Goal: Information Seeking & Learning: Find specific fact

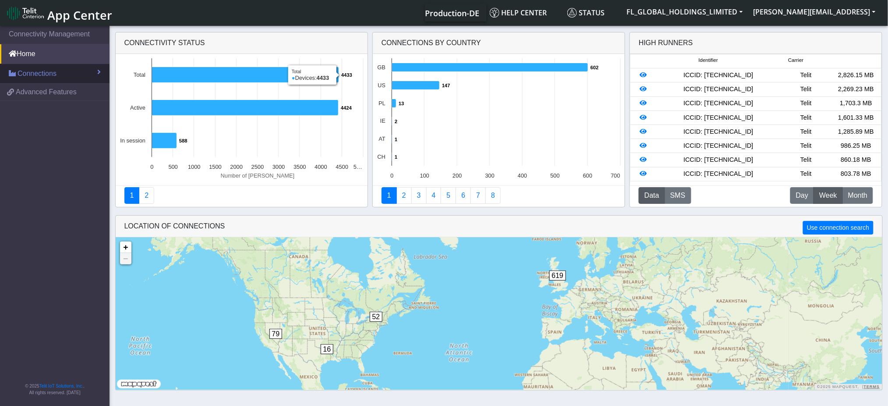
click at [64, 74] on link "Connections" at bounding box center [55, 73] width 110 height 19
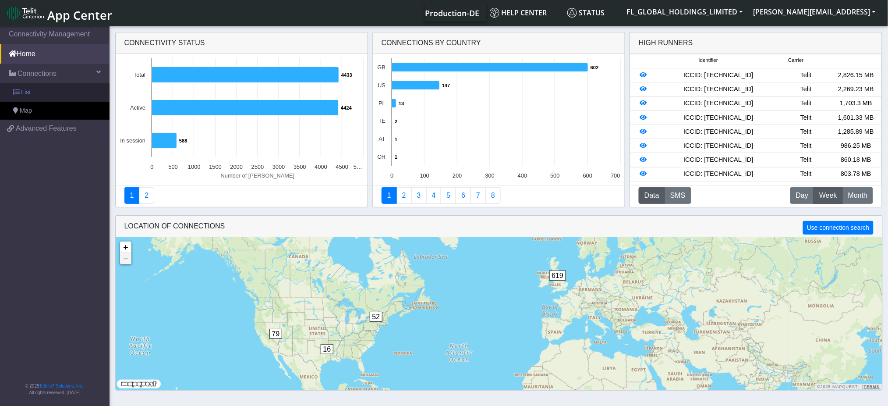
click at [45, 97] on link "List" at bounding box center [55, 92] width 110 height 18
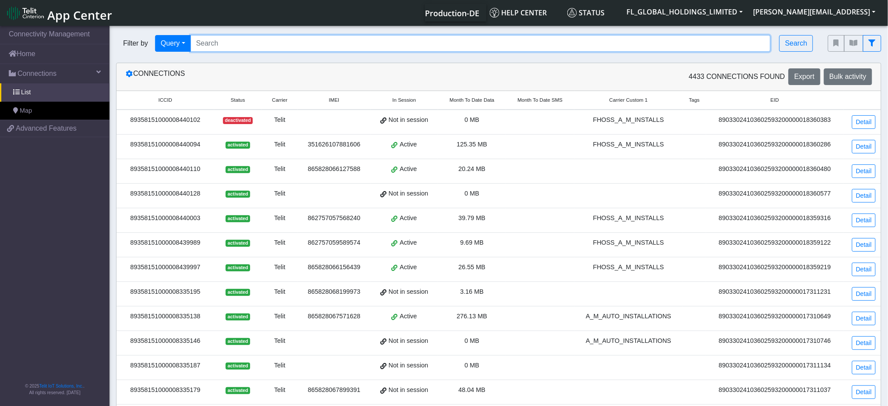
click at [255, 37] on input "Search..." at bounding box center [481, 43] width 580 height 17
paste input "89358151000008334974"
type input "89358151000008334974"
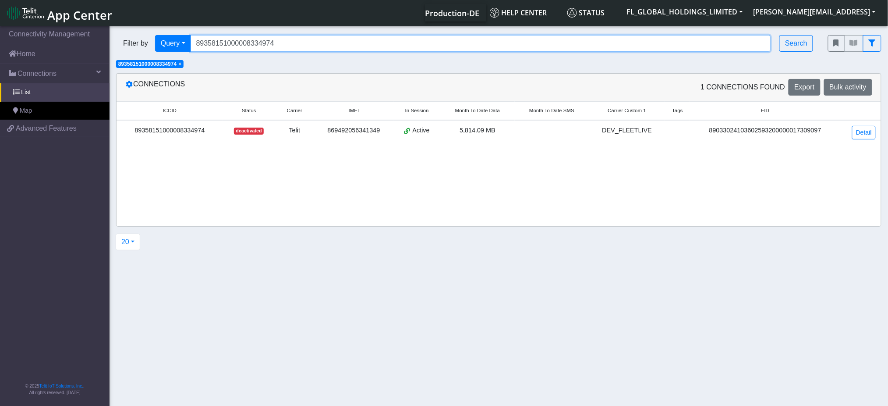
click at [321, 40] on input "89358151000008334974" at bounding box center [481, 43] width 580 height 17
paste input "89358151000008433677"
type input "89358151000008433677"
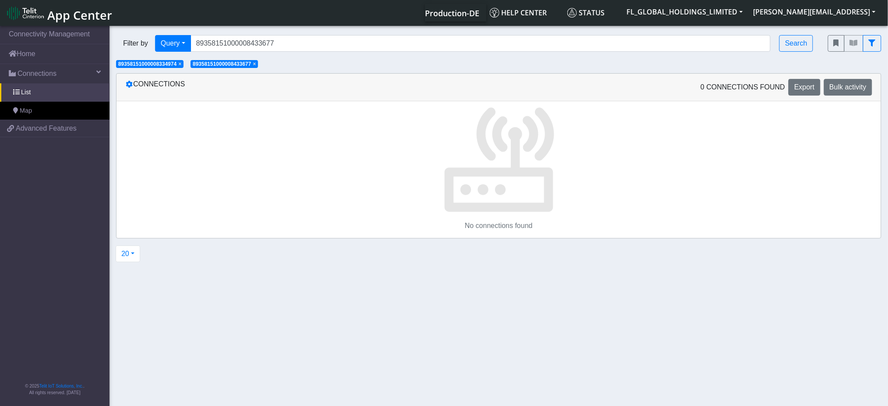
click at [181, 65] on span "×" at bounding box center [179, 64] width 3 height 6
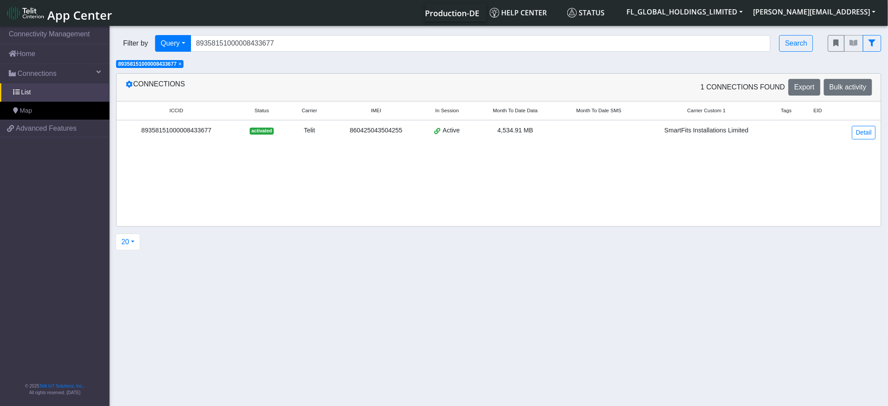
click at [170, 134] on div "89358151000008433677" at bounding box center [176, 131] width 109 height 10
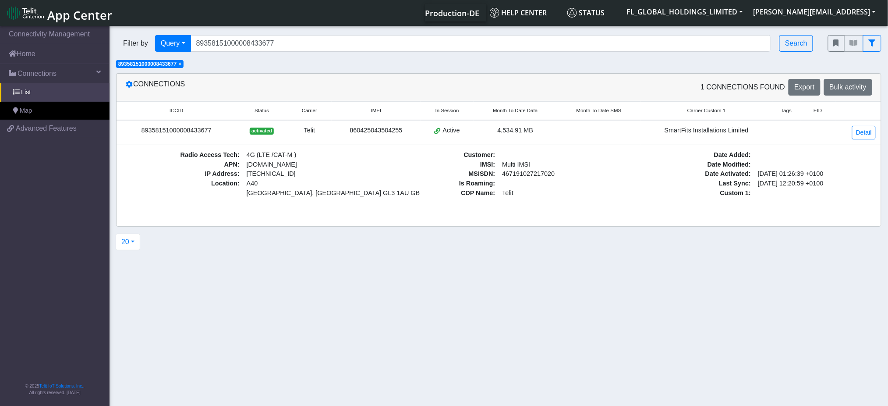
drag, startPoint x: 213, startPoint y: 131, endPoint x: 144, endPoint y: 132, distance: 69.7
click at [144, 132] on div "89358151000008433677" at bounding box center [176, 131] width 109 height 10
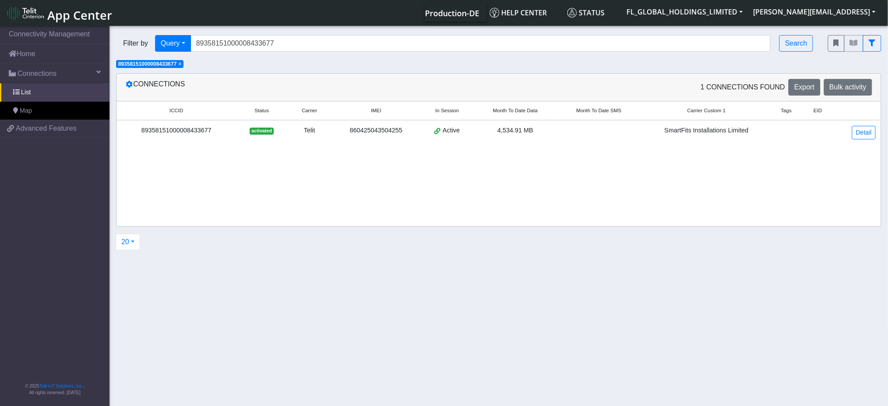
copy div "89358151000008433677"
click at [192, 131] on div "89358151000008433677" at bounding box center [176, 131] width 109 height 10
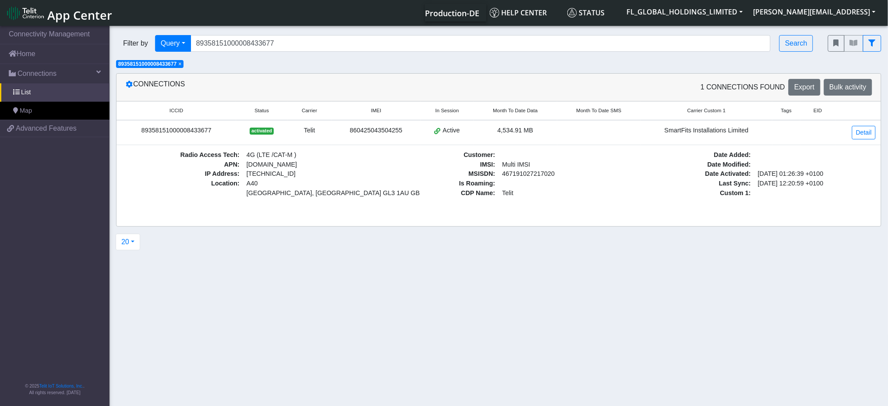
click at [695, 131] on div "SmartFits Installations Limited" at bounding box center [706, 131] width 121 height 10
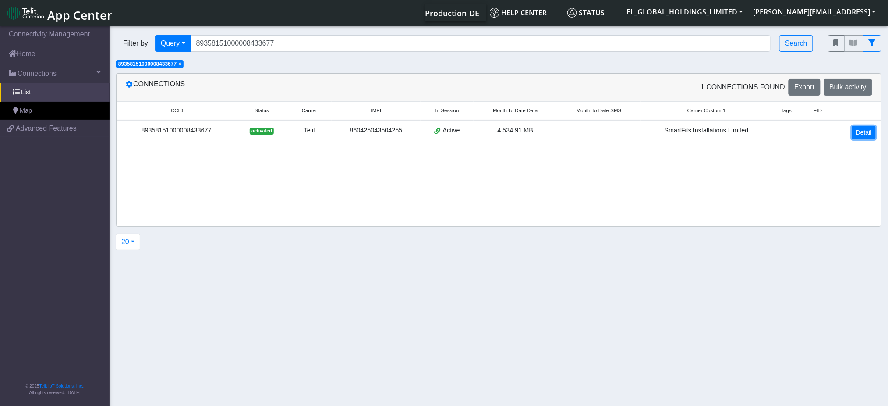
click at [875, 132] on link "Detail" at bounding box center [864, 133] width 24 height 14
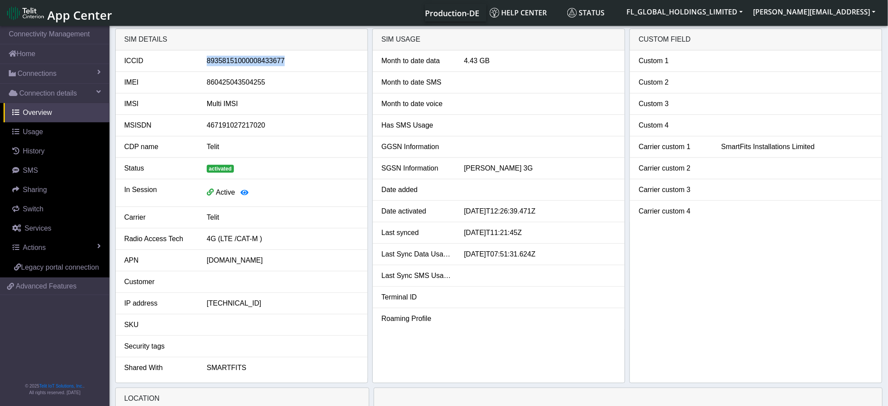
drag, startPoint x: 281, startPoint y: 61, endPoint x: 205, endPoint y: 64, distance: 75.8
click at [205, 64] on div "89358151000008433677" at bounding box center [282, 61] width 165 height 11
copy div "89358151000008433677"
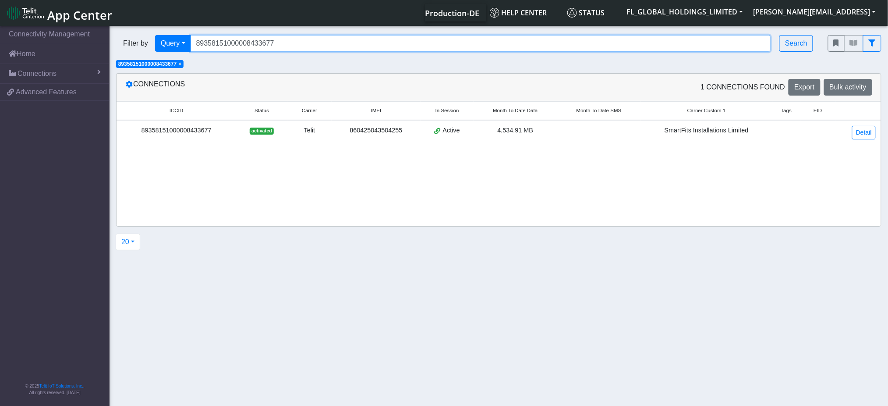
click at [298, 44] on input "89358151000008433677" at bounding box center [481, 43] width 580 height 17
click at [298, 42] on input "89358151000008433677" at bounding box center [481, 43] width 580 height 17
paste input "89358151000008449749"
type input "89358151000008449749"
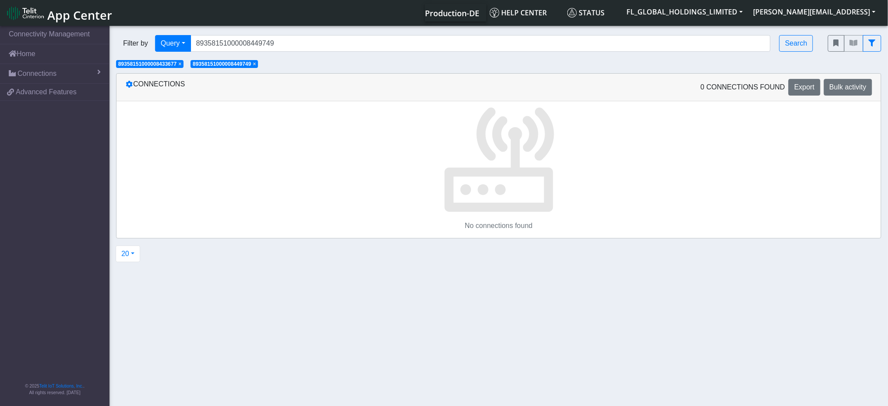
click at [180, 63] on span "×" at bounding box center [179, 64] width 3 height 6
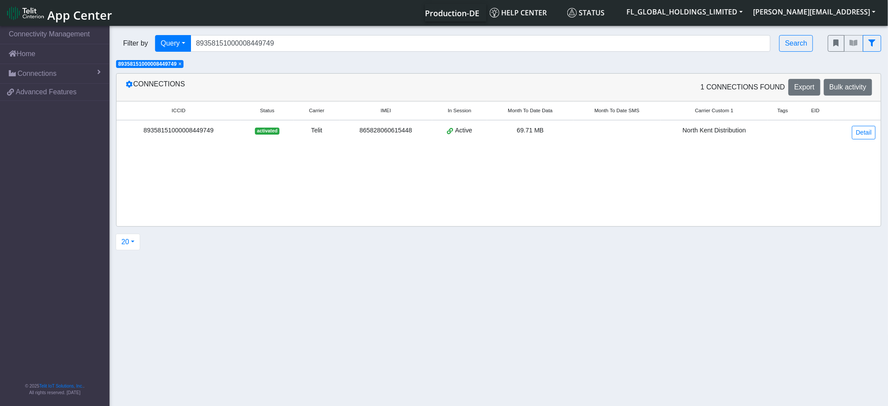
click at [191, 130] on div "89358151000008449749" at bounding box center [178, 131] width 113 height 10
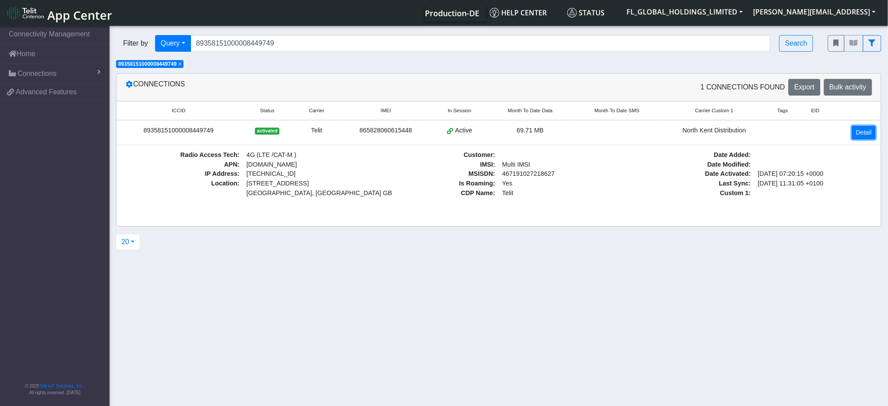
click at [867, 134] on link "Detail" at bounding box center [864, 133] width 24 height 14
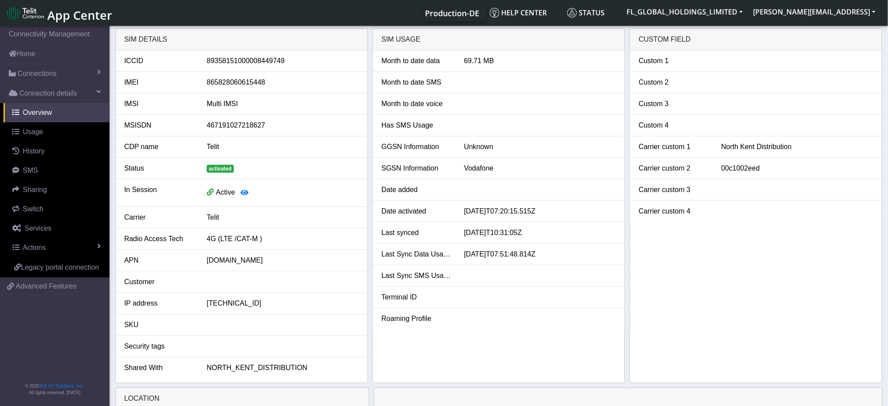
drag, startPoint x: 761, startPoint y: 170, endPoint x: 720, endPoint y: 171, distance: 41.6
click at [720, 171] on div "00c1002eed" at bounding box center [797, 168] width 165 height 11
copy div "00c1002eed"
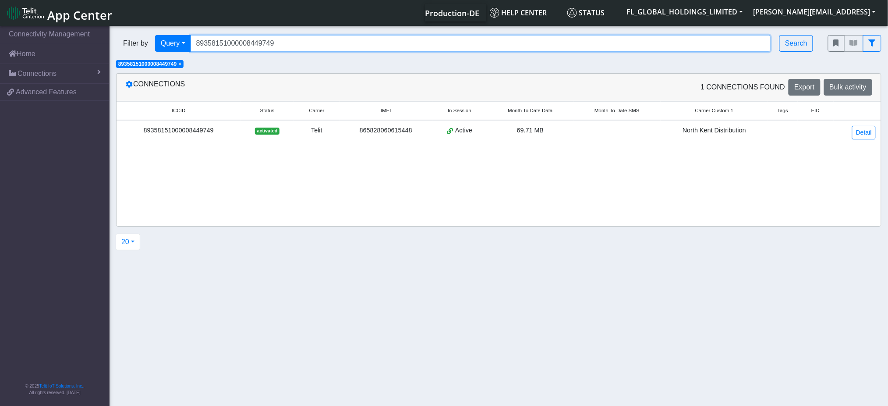
drag, startPoint x: 275, startPoint y: 44, endPoint x: 194, endPoint y: 48, distance: 81.1
click at [194, 48] on input "89358151000008449749" at bounding box center [481, 43] width 580 height 17
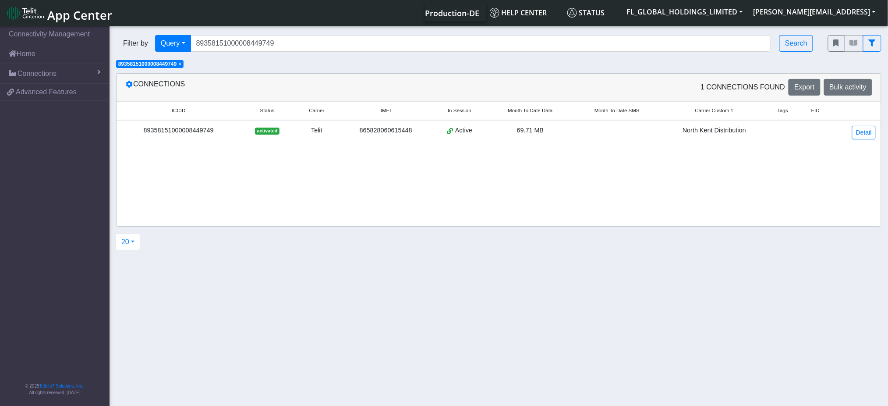
click at [181, 66] on span "×" at bounding box center [179, 64] width 3 height 6
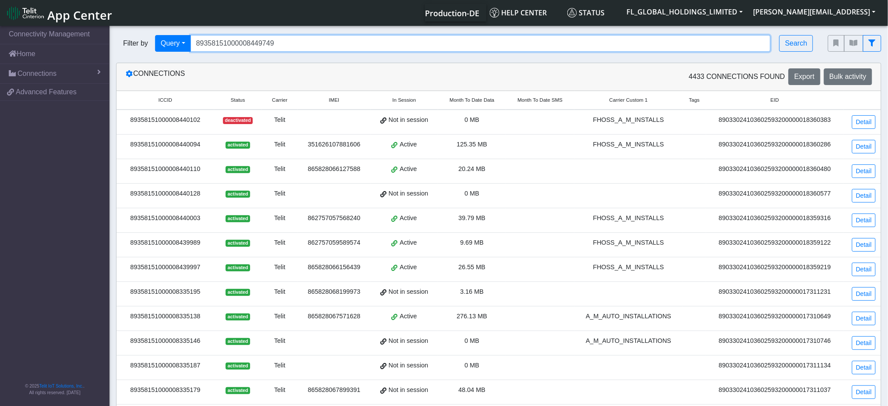
click at [312, 38] on input "89358151000008449749" at bounding box center [481, 43] width 580 height 17
click at [312, 39] on input "89358151000008449749" at bounding box center [481, 43] width 580 height 17
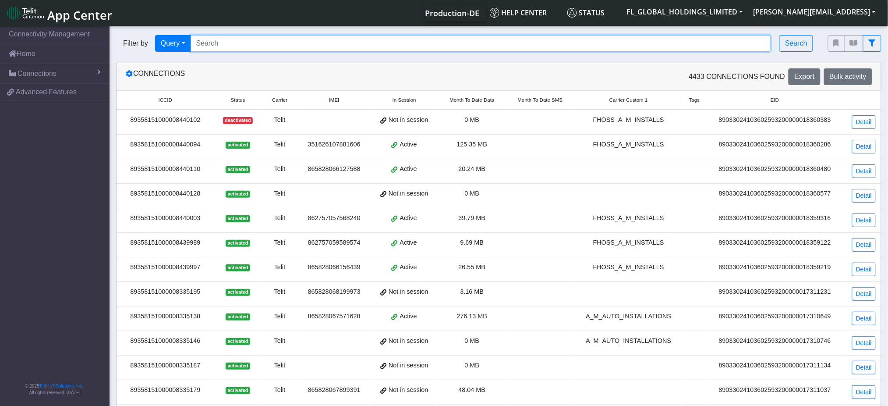
paste input "89358151000008449475"
type input "89358151000008449475"
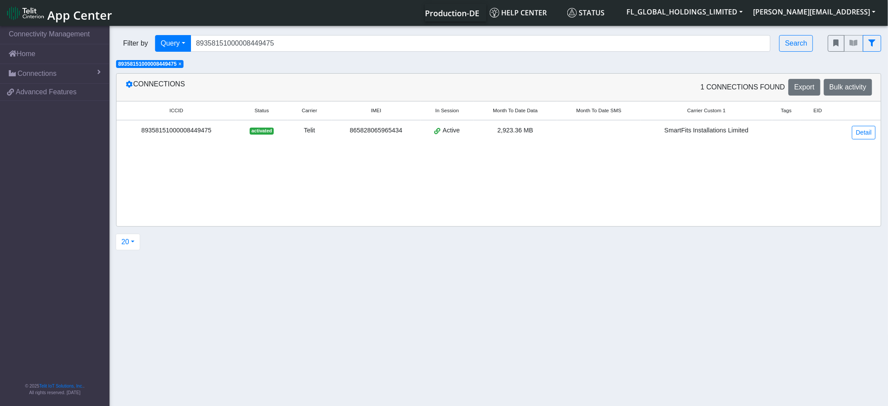
click at [188, 131] on div "89358151000008449475" at bounding box center [176, 131] width 109 height 10
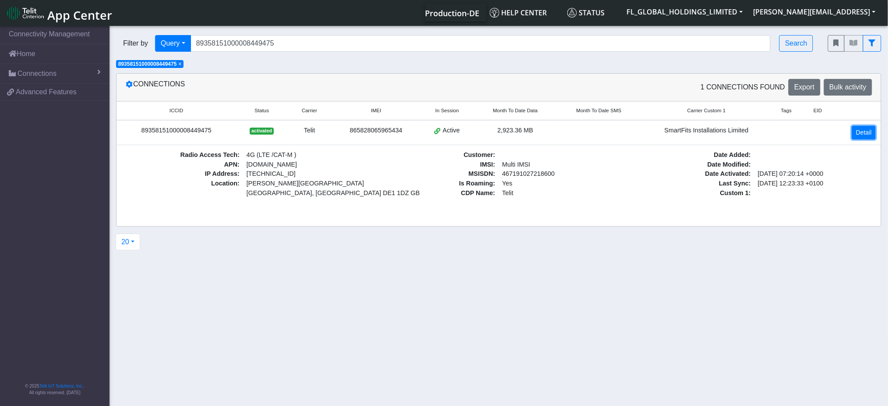
click at [858, 137] on link "Detail" at bounding box center [864, 133] width 24 height 14
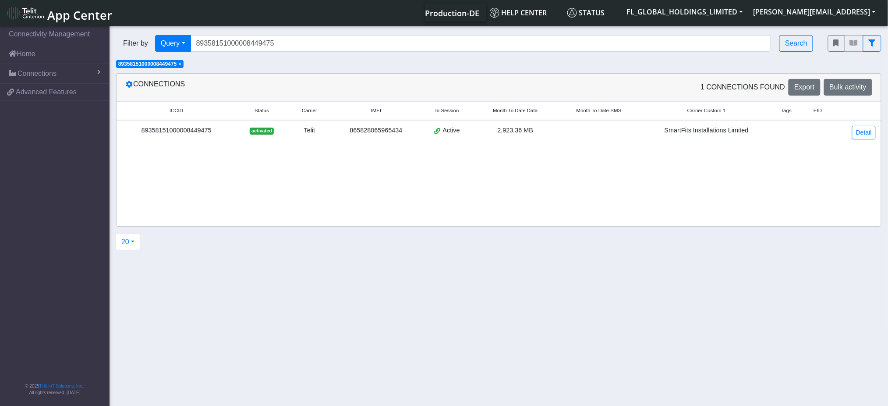
click at [180, 65] on span "×" at bounding box center [179, 64] width 3 height 6
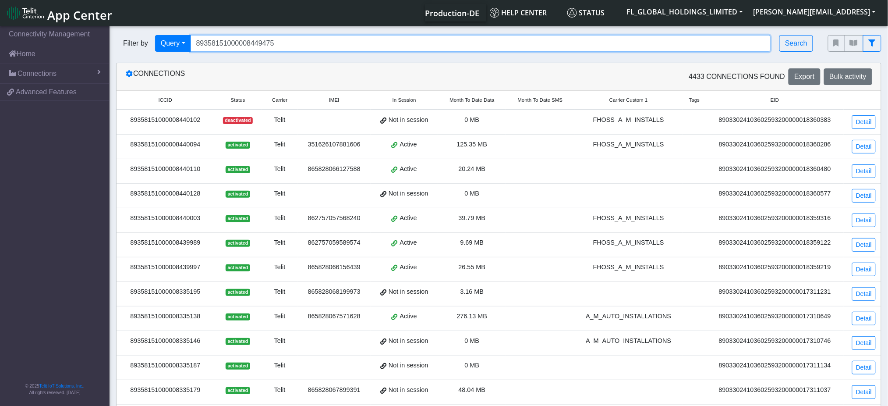
click at [235, 40] on input "89358151000008449475" at bounding box center [481, 43] width 580 height 17
paste input "89358151000008433677"
type input "89358151000008433677"
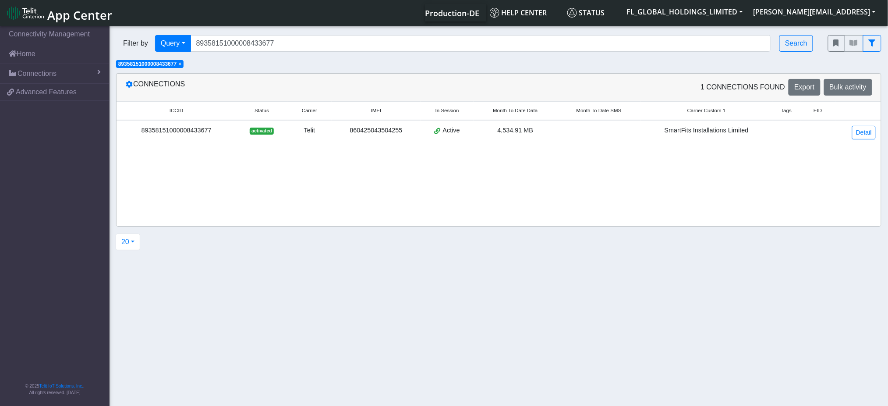
click at [180, 128] on div "89358151000008433677" at bounding box center [176, 131] width 109 height 10
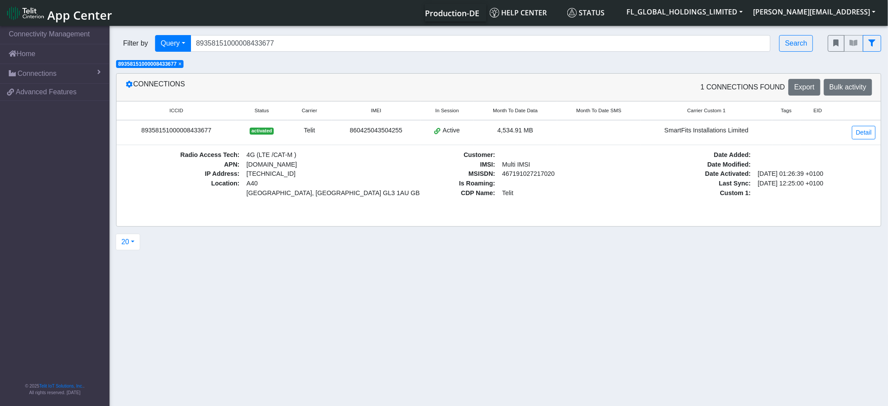
drag, startPoint x: 209, startPoint y: 132, endPoint x: 143, endPoint y: 132, distance: 66.1
click at [143, 132] on div "89358151000008433677" at bounding box center [176, 131] width 109 height 10
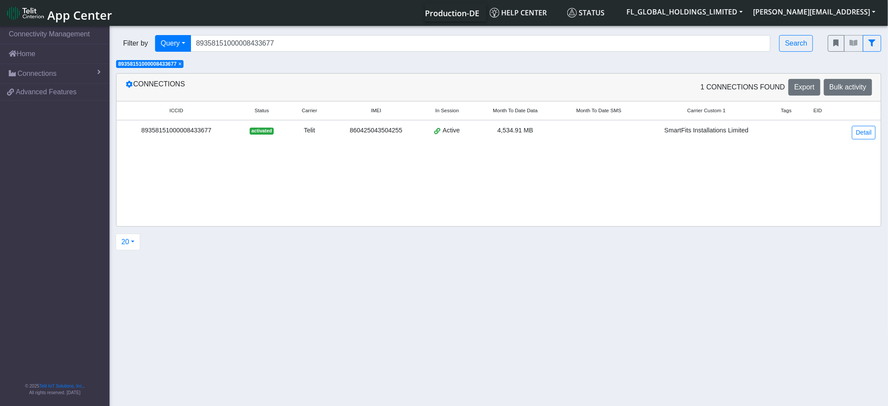
copy div "89358151000008433677"
click at [181, 62] on span "×" at bounding box center [179, 64] width 3 height 6
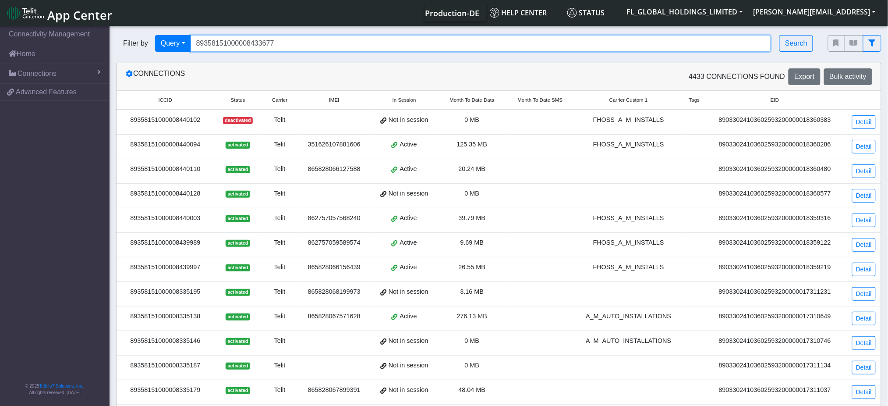
click at [213, 46] on input "89358151000008433677" at bounding box center [481, 43] width 580 height 17
paste input "89358151000008347935"
click at [198, 44] on input "89358151000008347935" at bounding box center [481, 43] width 580 height 17
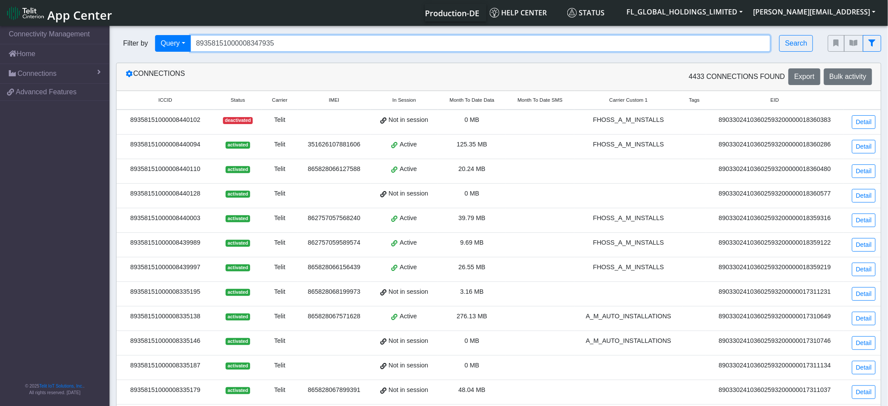
click at [283, 39] on input "89358151000008347935" at bounding box center [481, 43] width 580 height 17
type input "89358151000008347935"
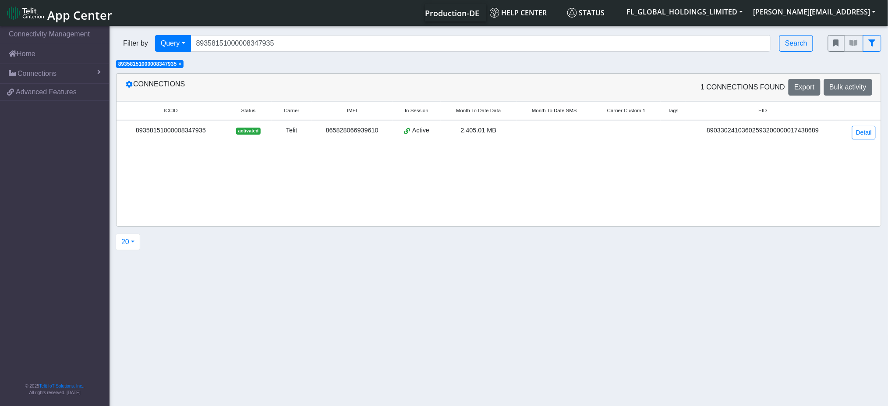
click at [173, 133] on div "89358151000008347935" at bounding box center [171, 131] width 98 height 10
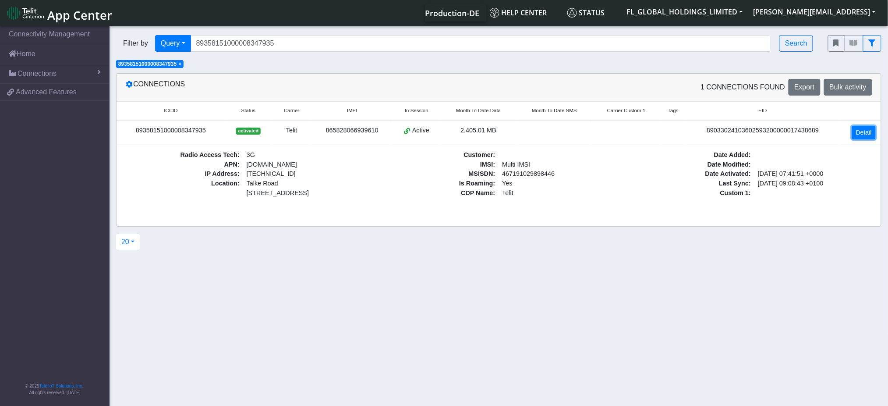
click at [863, 137] on link "Detail" at bounding box center [864, 133] width 24 height 14
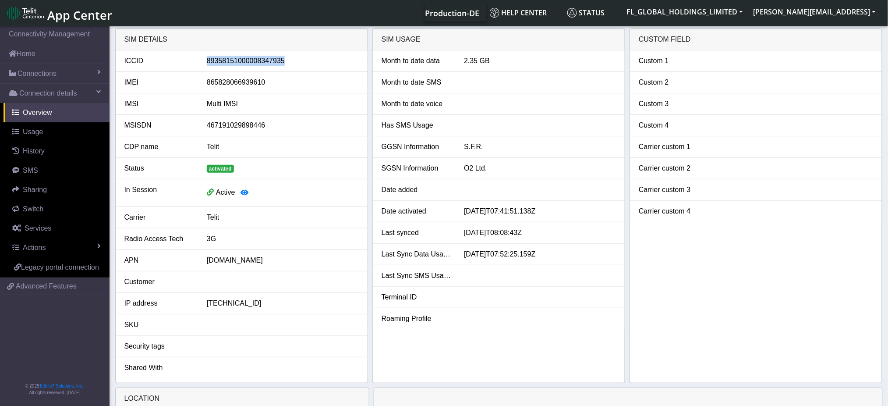
drag, startPoint x: 282, startPoint y: 60, endPoint x: 205, endPoint y: 65, distance: 76.8
click at [205, 65] on div "89358151000008347935" at bounding box center [282, 61] width 165 height 11
copy div "89358151000008347935"
click at [68, 108] on link "Overview" at bounding box center [57, 112] width 106 height 19
click at [212, 18] on div "Production-DE Help center Status FL_GLOBAL_HOLDINGS_LIMITED [PERSON_NAME][EMAIL…" at bounding box center [499, 13] width 763 height 18
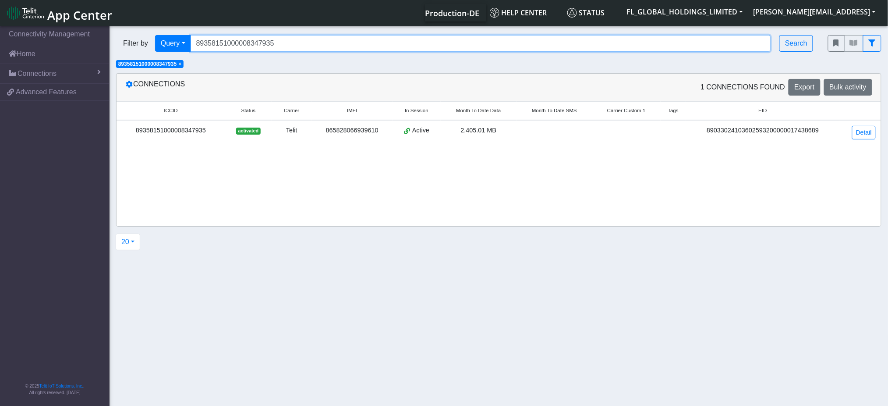
click at [276, 48] on input "89358151000008347935" at bounding box center [481, 43] width 580 height 17
paste input "89358151000008333828"
type input "89358151000008333828"
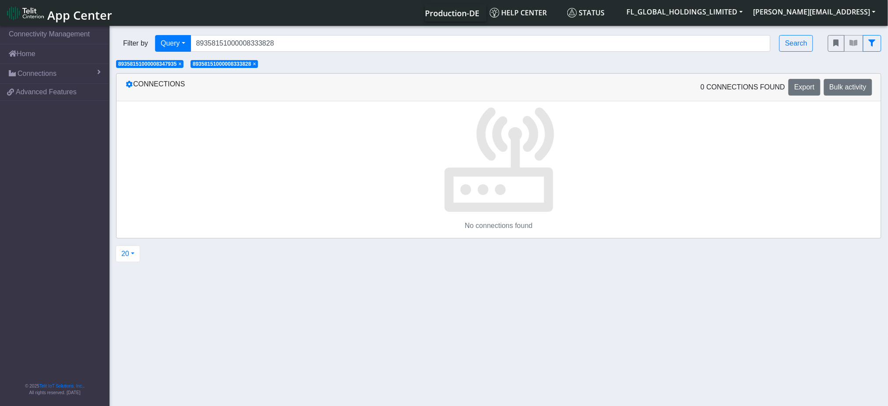
click at [180, 64] on span "×" at bounding box center [179, 64] width 3 height 6
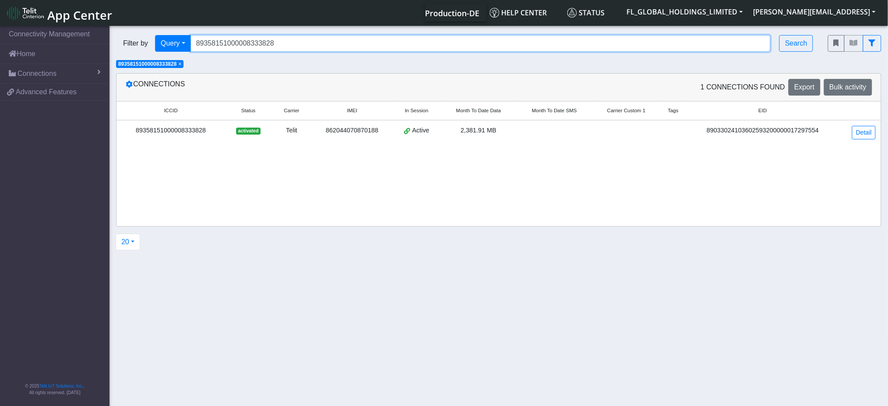
click at [305, 39] on input "89358151000008333828" at bounding box center [481, 43] width 580 height 17
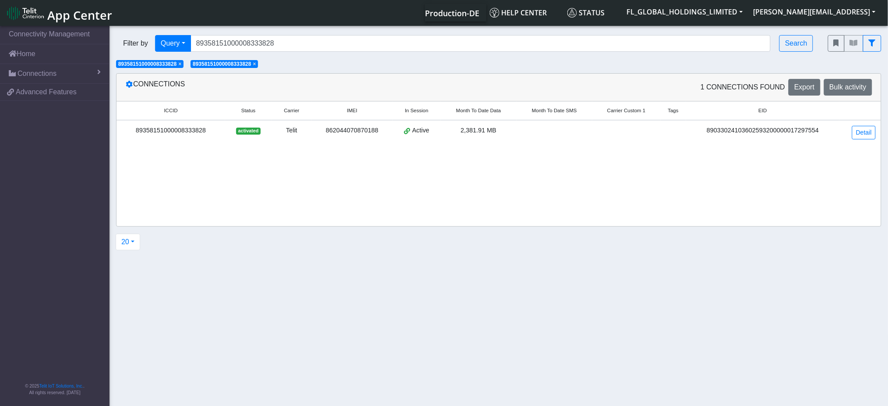
click at [173, 134] on div "89358151000008333828" at bounding box center [171, 131] width 98 height 10
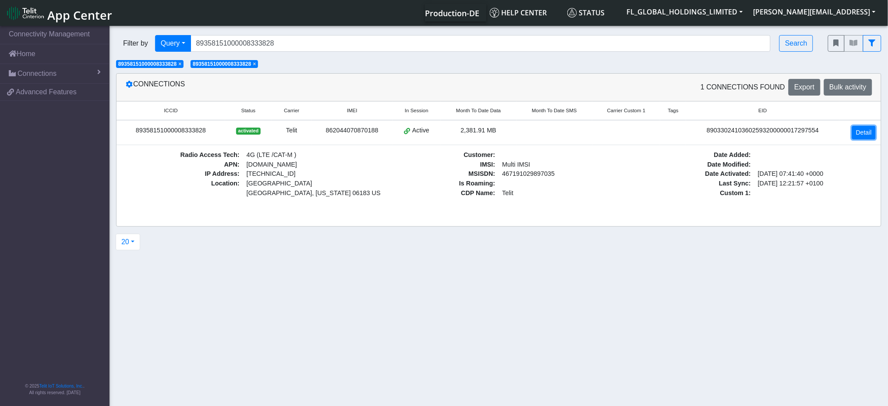
click at [864, 132] on link "Detail" at bounding box center [864, 133] width 24 height 14
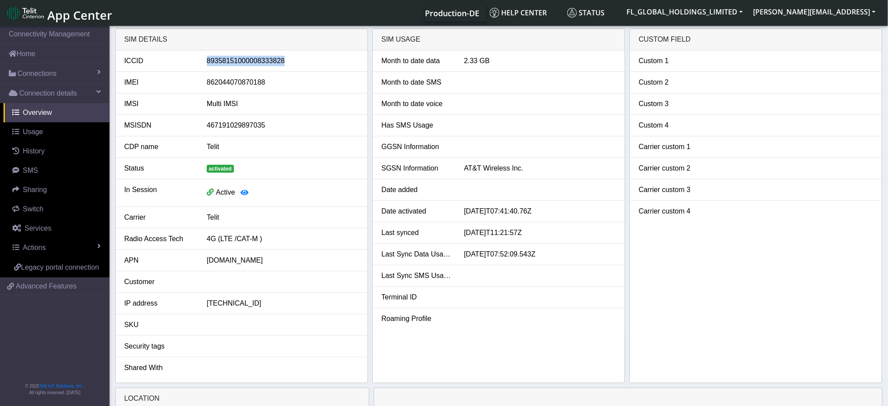
drag, startPoint x: 281, startPoint y: 63, endPoint x: 204, endPoint y: 67, distance: 77.6
click at [204, 67] on li "ICCID [TECHNICAL_ID]" at bounding box center [242, 60] width 252 height 21
copy div "89358151000008333828"
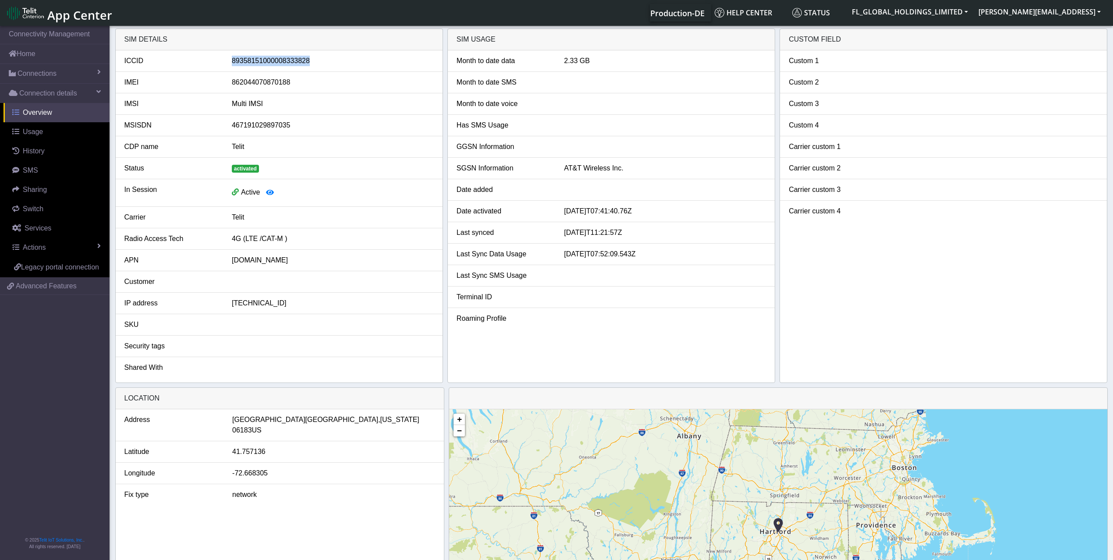
click at [28, 110] on span "Overview" at bounding box center [37, 112] width 29 height 7
click at [40, 110] on span "Overview" at bounding box center [37, 112] width 29 height 7
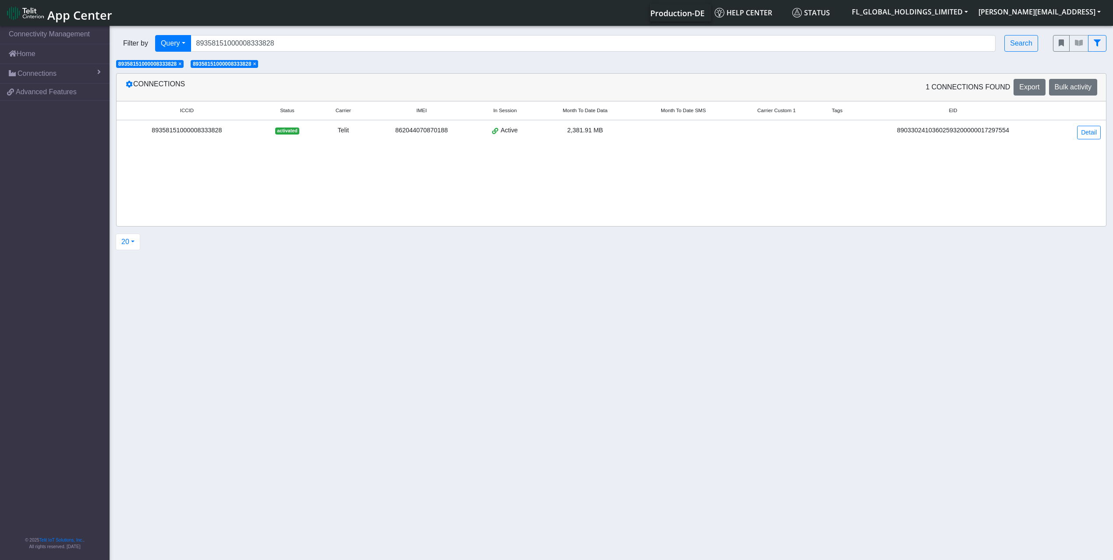
click at [256, 61] on span "×" at bounding box center [254, 64] width 3 height 6
